Goal: Information Seeking & Learning: Learn about a topic

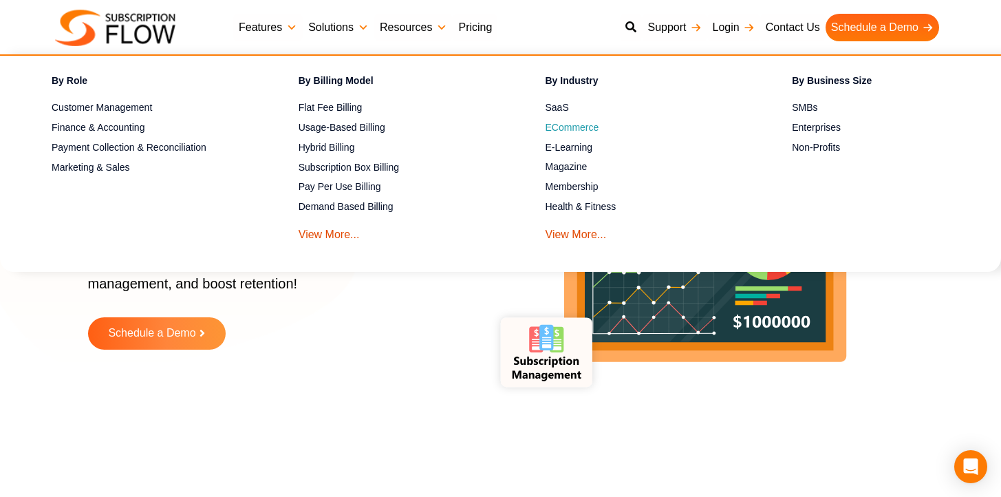
click at [566, 129] on span "ECommerce" at bounding box center [573, 127] width 54 height 14
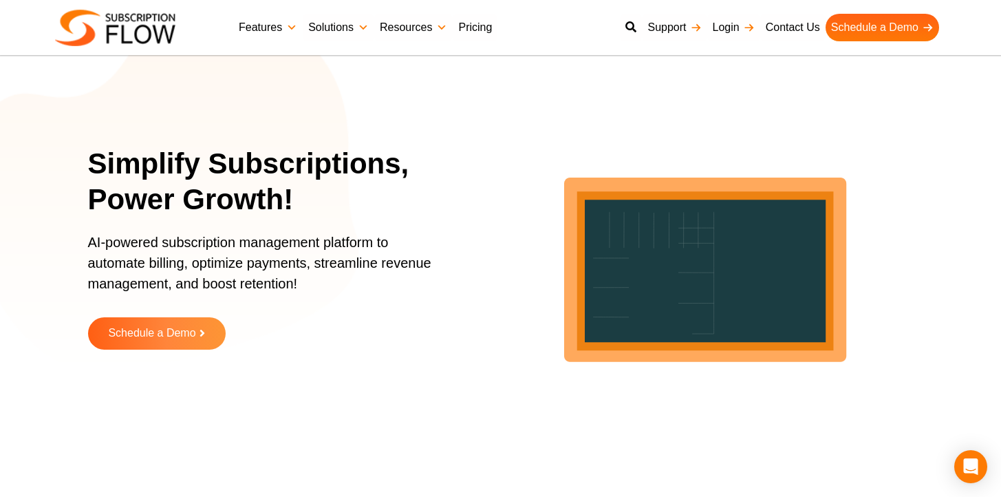
click at [259, 30] on link "Features" at bounding box center [268, 28] width 70 height 28
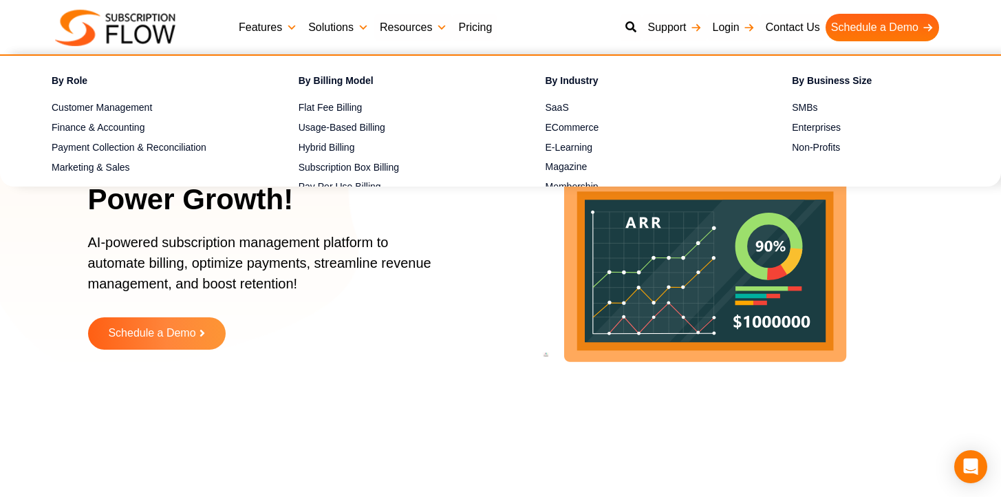
click at [326, 23] on link "Solutions" at bounding box center [339, 28] width 72 height 28
